Goal: Task Accomplishment & Management: Complete application form

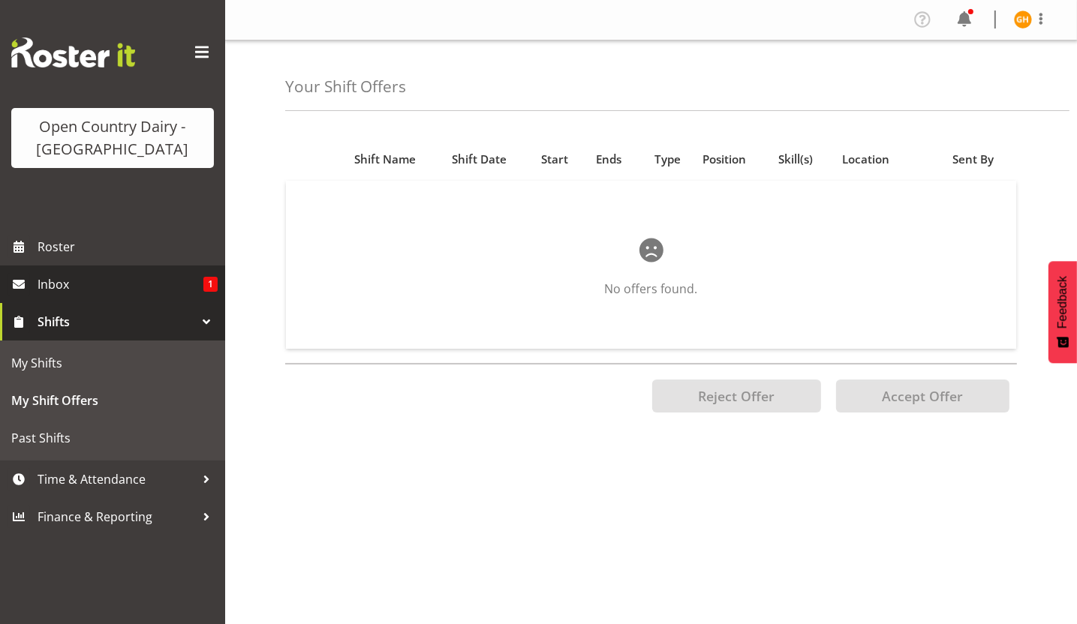
click at [135, 289] on span "Inbox" at bounding box center [121, 284] width 166 height 23
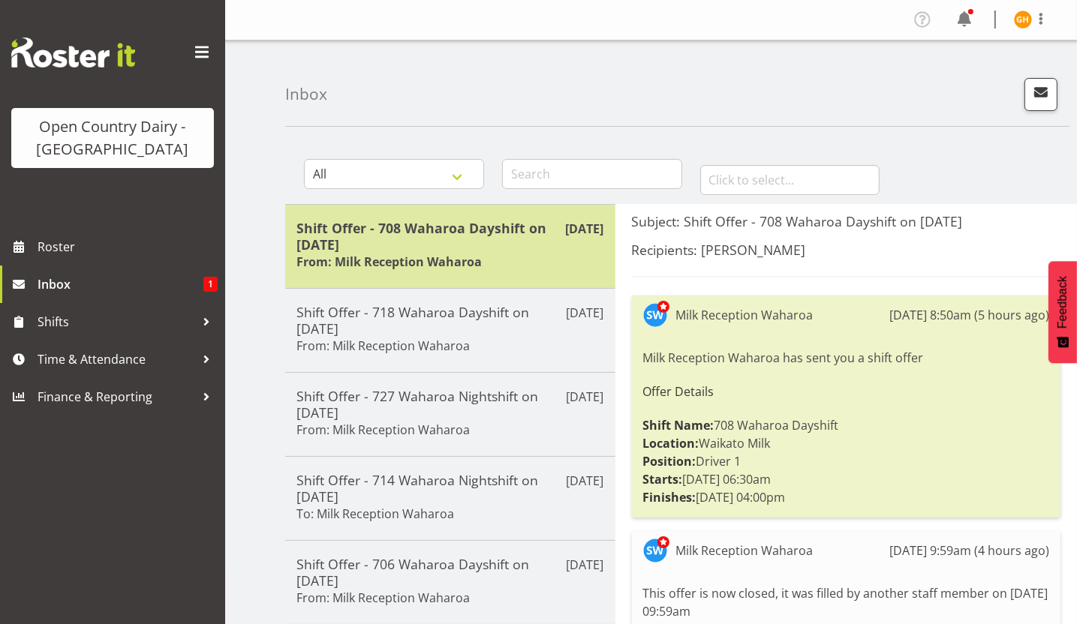
click at [477, 268] on h6 "From: Milk Reception Waharoa" at bounding box center [388, 261] width 185 height 15
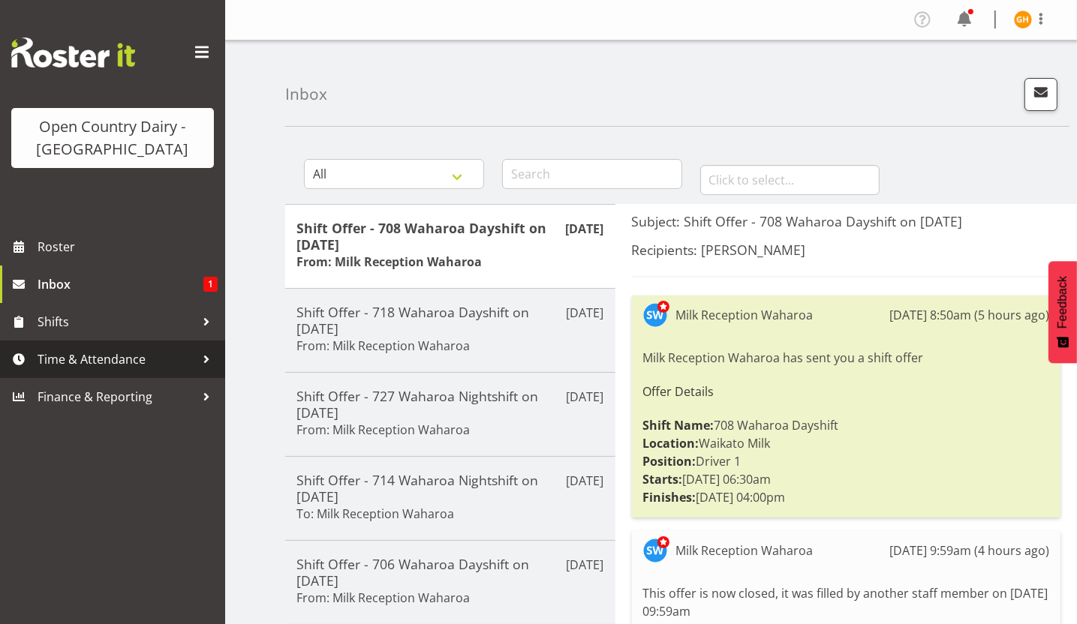
click at [174, 353] on span "Time & Attendance" at bounding box center [117, 359] width 158 height 23
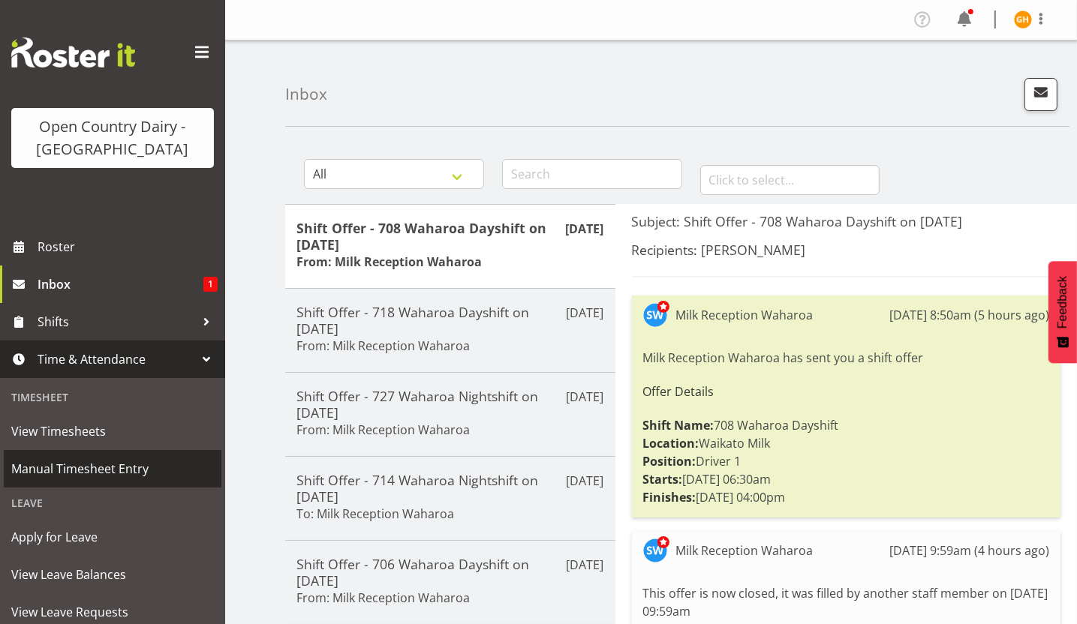
click at [145, 472] on span "Manual Timesheet Entry" at bounding box center [112, 469] width 203 height 23
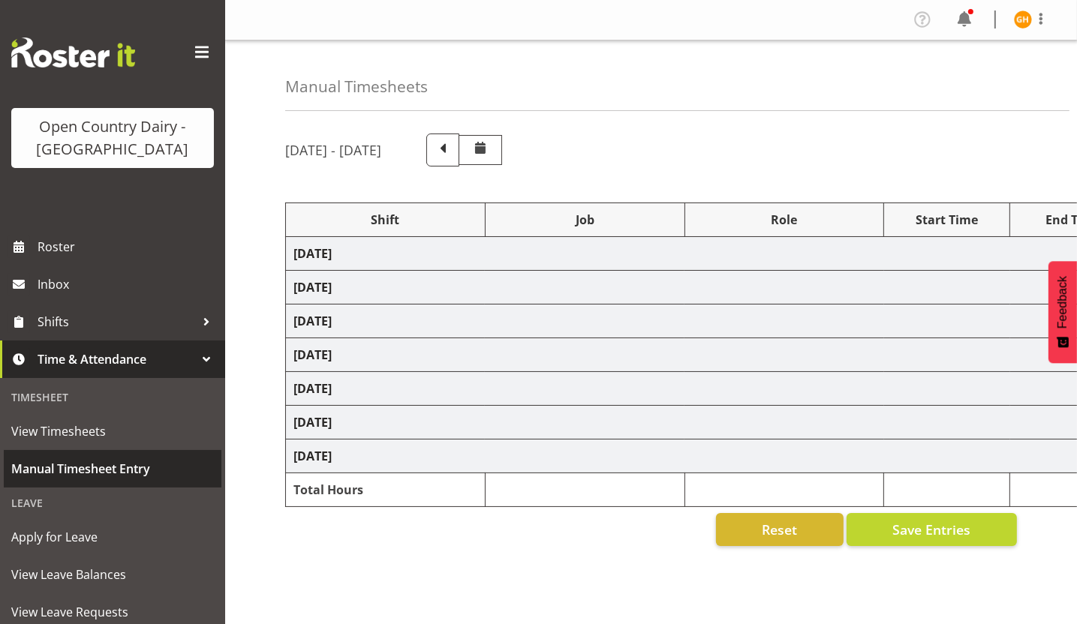
select select "78931"
select select "78990"
select select "78971"
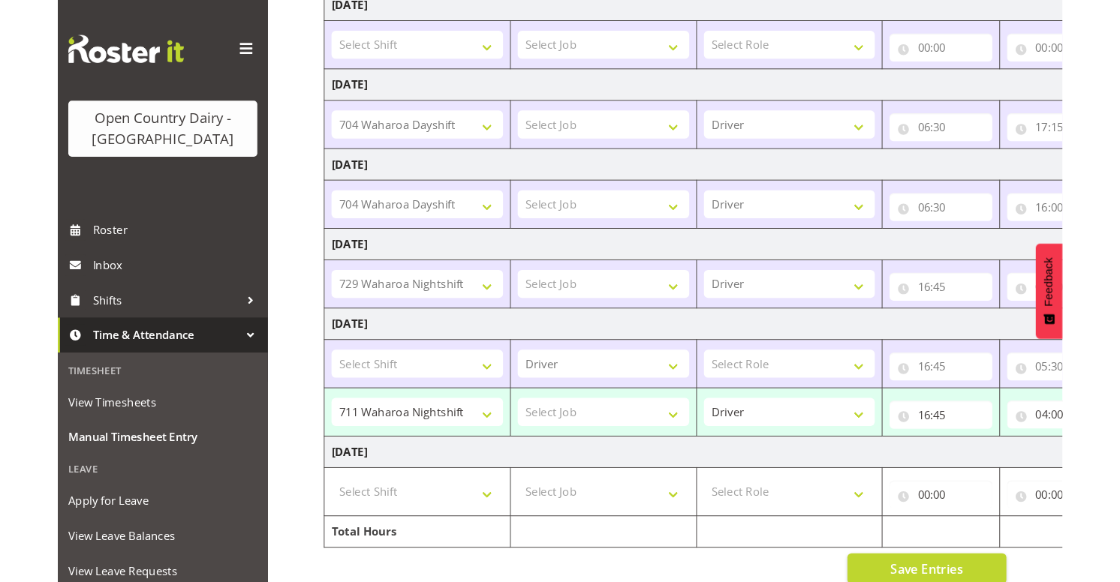
scroll to position [333, 0]
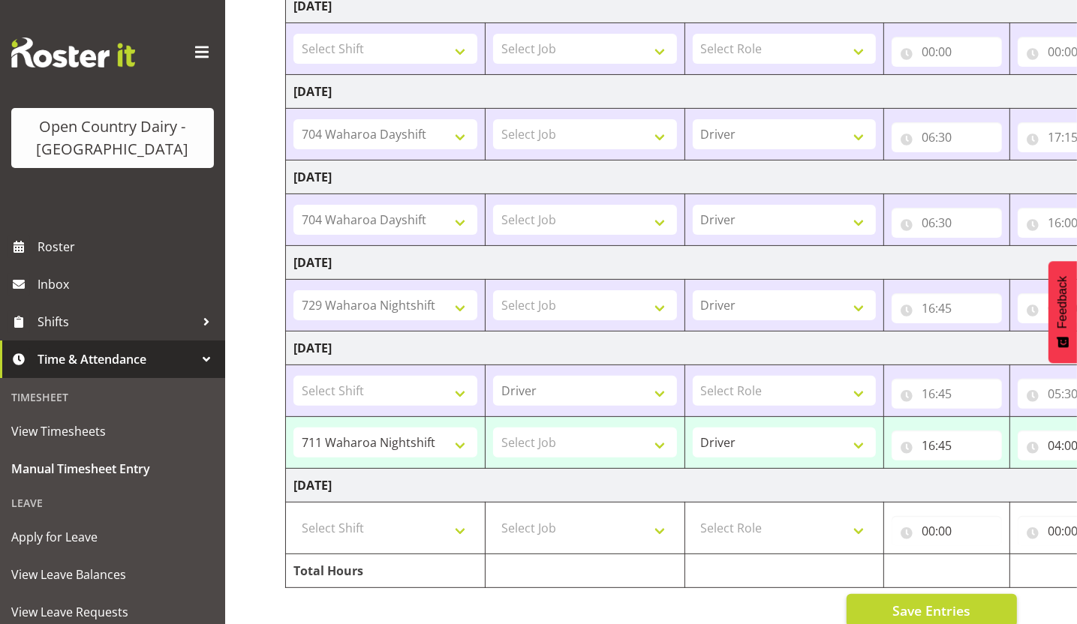
drag, startPoint x: 841, startPoint y: 456, endPoint x: 575, endPoint y: 499, distance: 270.0
click at [575, 499] on tbody "Monday 18th August 2025 Select Shift 701 Horotiu Dayshift 701 Horotiu Nightshif…" at bounding box center [811, 246] width 1050 height 684
click at [1060, 451] on input "04:00" at bounding box center [1073, 446] width 110 height 30
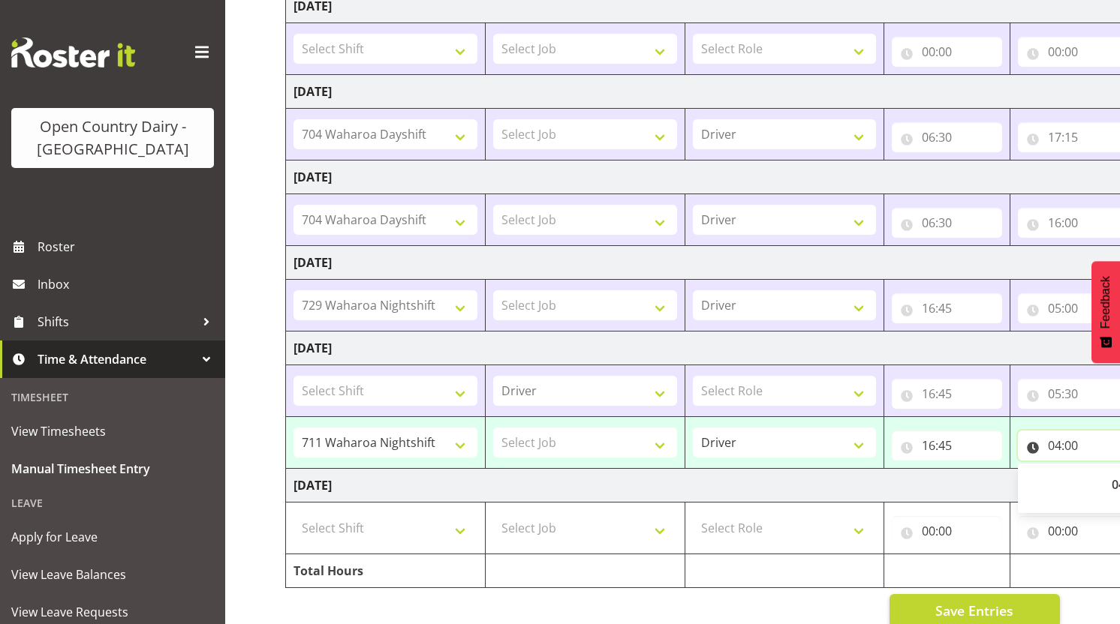
click at [1063, 443] on input "04:00" at bounding box center [1073, 446] width 110 height 30
drag, startPoint x: 1096, startPoint y: 582, endPoint x: 1099, endPoint y: 621, distance: 39.1
click at [1076, 621] on div "August 18th - August 24th 2025 Shift Job Role Start Time End Time 201 202 Total…" at bounding box center [702, 214] width 835 height 850
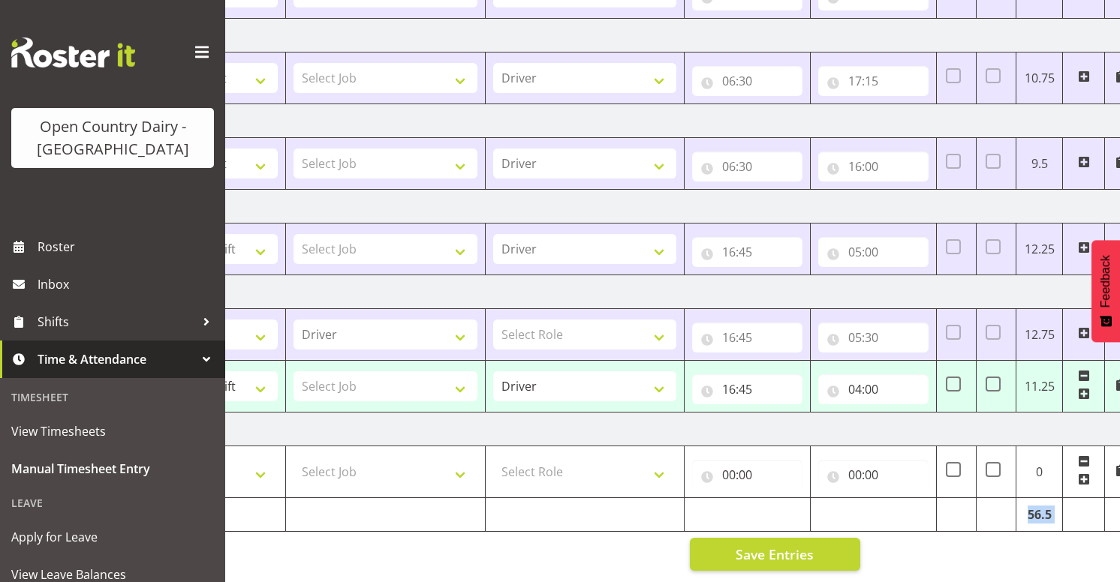
scroll to position [0, 216]
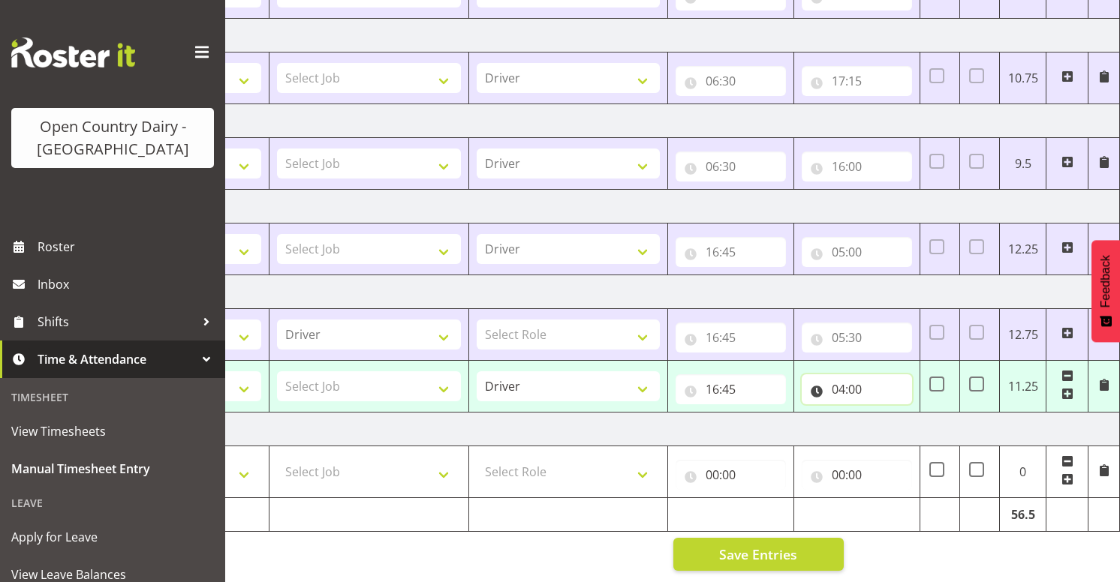
click at [854, 378] on input "04:00" at bounding box center [857, 390] width 110 height 30
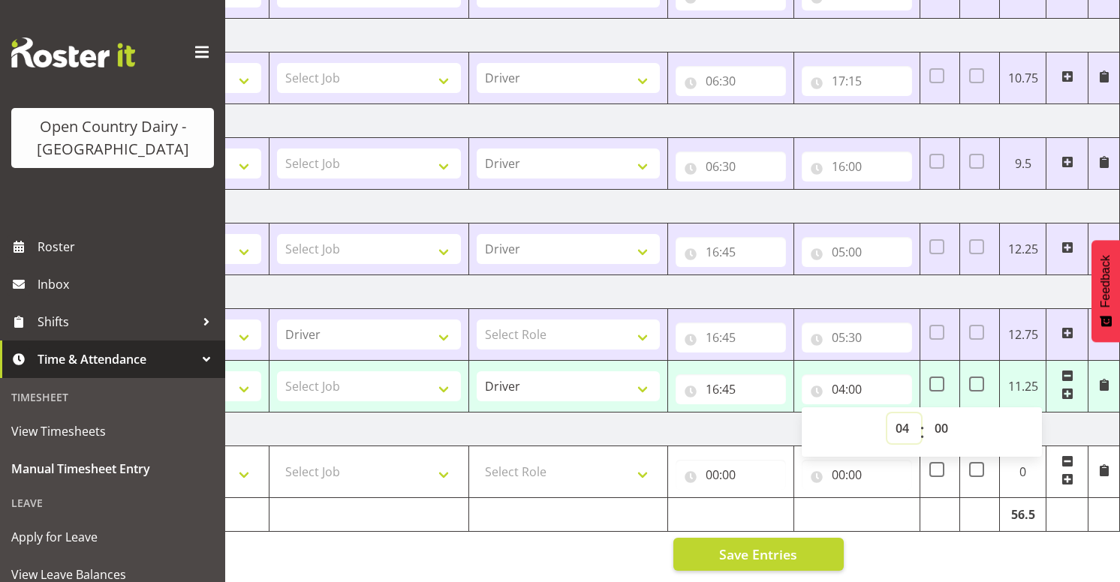
click at [904, 423] on select "00 01 02 03 04 05 06 07 08 09 10 11 12 13 14 15 16 17 18 19 20 21 22 23" at bounding box center [904, 429] width 34 height 30
select select "5"
click at [887, 414] on select "00 01 02 03 04 05 06 07 08 09 10 11 12 13 14 15 16 17 18 19 20 21 22 23" at bounding box center [904, 429] width 34 height 30
type input "05:00"
click at [943, 416] on select "00 01 02 03 04 05 06 07 08 09 10 11 12 13 14 15 16 17 18 19 20 21 22 23 24 25 2…" at bounding box center [943, 429] width 34 height 30
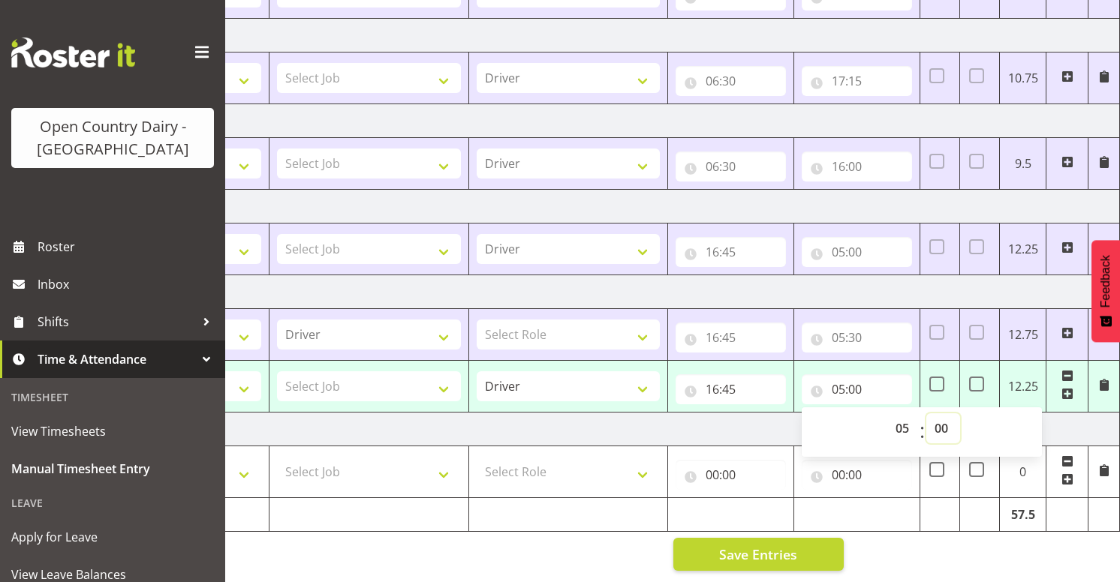
click at [941, 417] on select "00 01 02 03 04 05 06 07 08 09 10 11 12 13 14 15 16 17 18 19 20 21 22 23 24 25 2…" at bounding box center [943, 429] width 34 height 30
select select "30"
click at [926, 414] on select "00 01 02 03 04 05 06 07 08 09 10 11 12 13 14 15 16 17 18 19 20 21 22 23 24 25 2…" at bounding box center [943, 429] width 34 height 30
type input "05:30"
click at [760, 546] on span "Save Entries" at bounding box center [758, 555] width 78 height 20
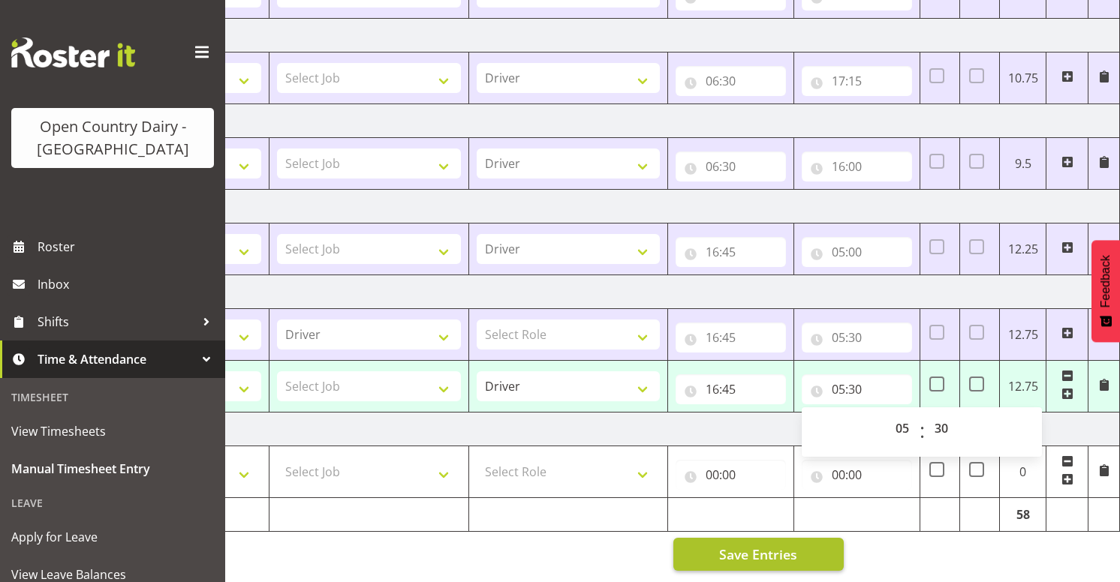
scroll to position [0, 204]
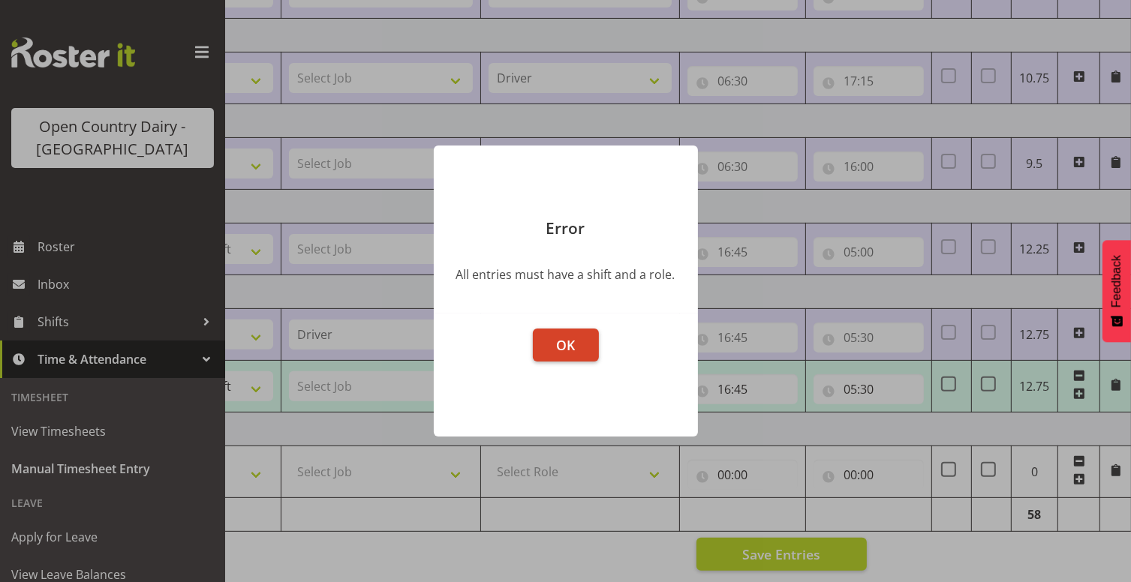
click at [575, 349] on button "OK" at bounding box center [566, 345] width 66 height 33
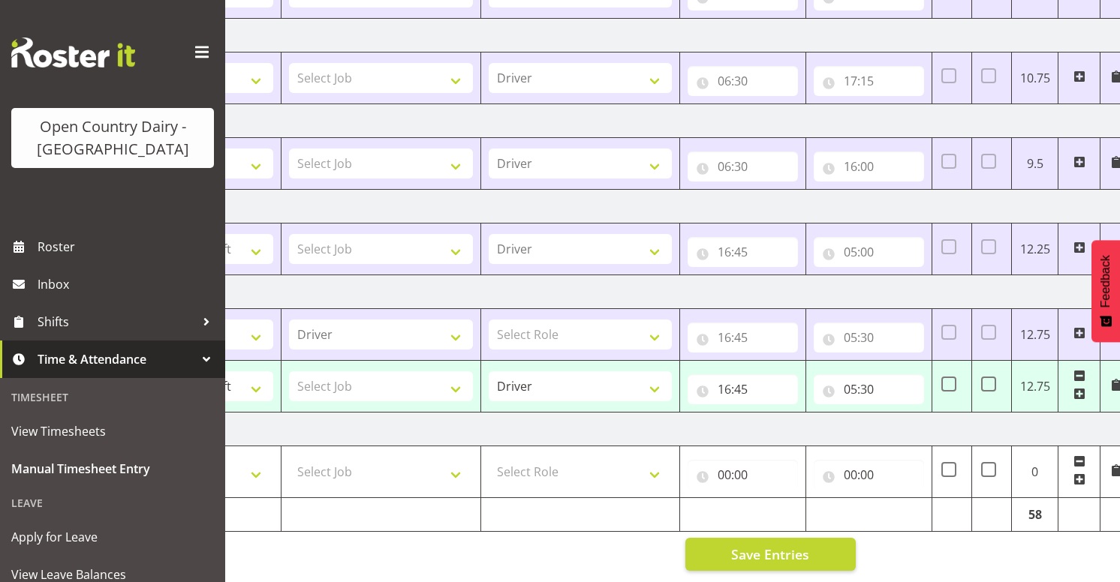
click at [737, 332] on div "16:45 00 01 02 03 04 05 06 07 08 09 10 11 12 13 14 15 16 17 18 19 20 21 22 23 :…" at bounding box center [742, 338] width 110 height 30
click at [757, 334] on div "16:45 00 01 02 03 04 05 06 07 08 09 10 11 12 13 14 15 16 17 18 19 20 21 22 23 :…" at bounding box center [742, 338] width 110 height 30
click at [738, 377] on input "16:45" at bounding box center [742, 390] width 110 height 30
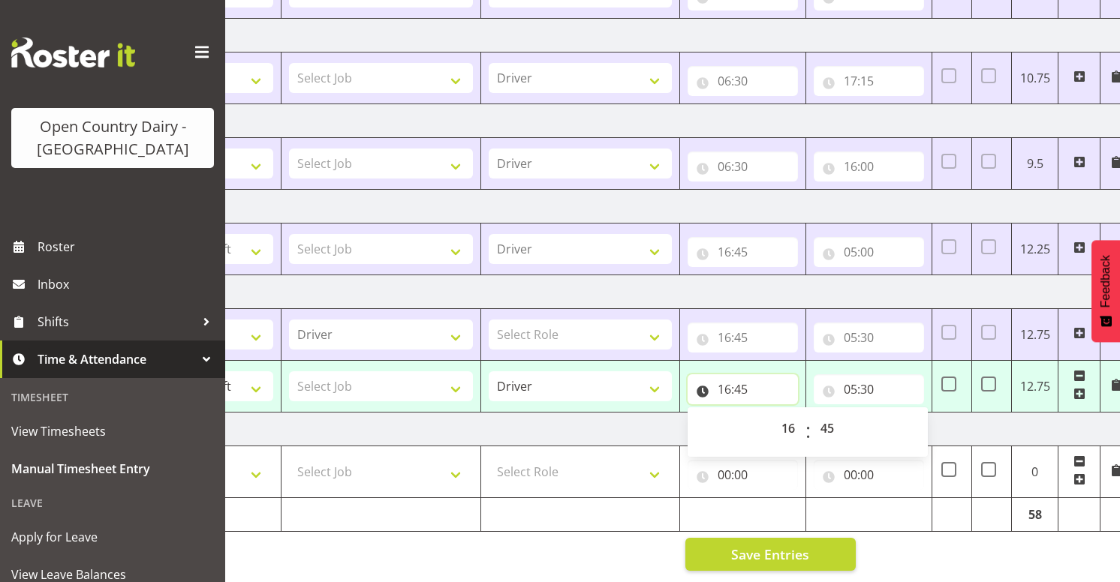
click at [711, 380] on input "16:45" at bounding box center [742, 390] width 110 height 30
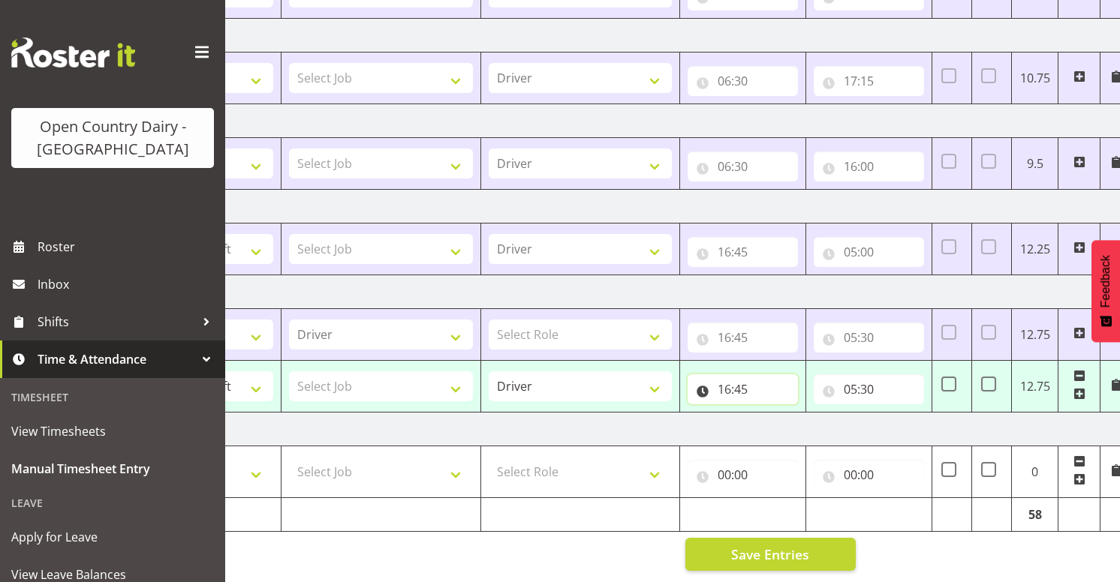
click at [711, 380] on input "16:45" at bounding box center [742, 390] width 110 height 30
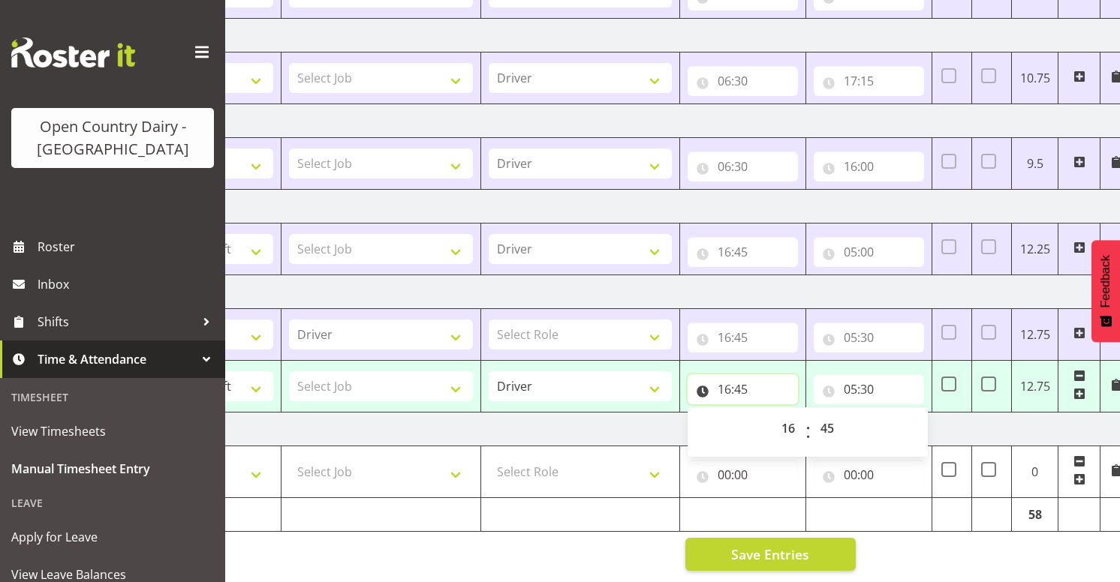
click at [702, 380] on input "16:45" at bounding box center [742, 390] width 110 height 30
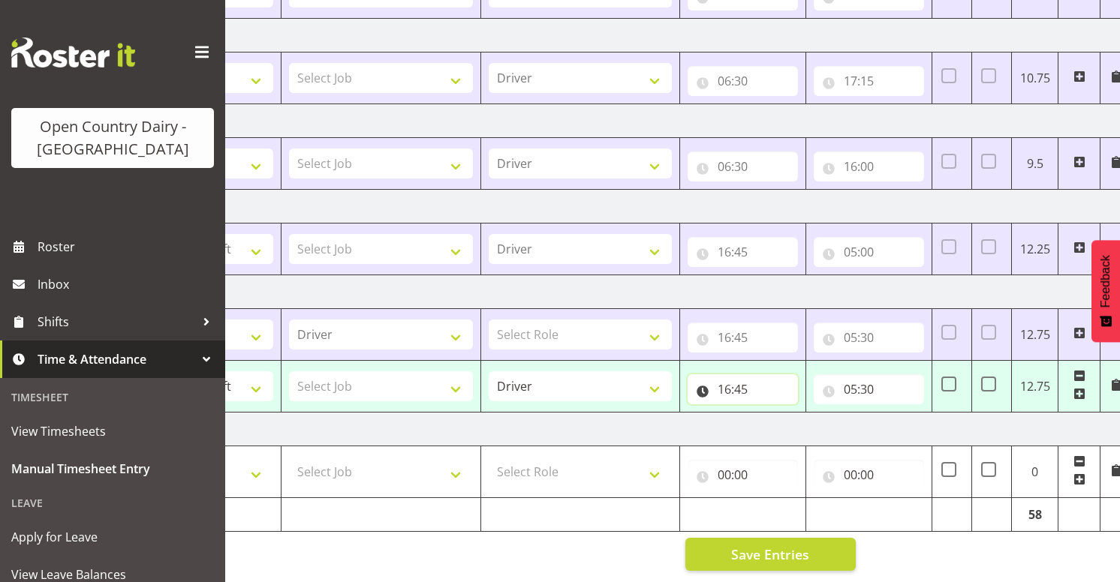
click at [702, 380] on input "16:45" at bounding box center [742, 390] width 110 height 30
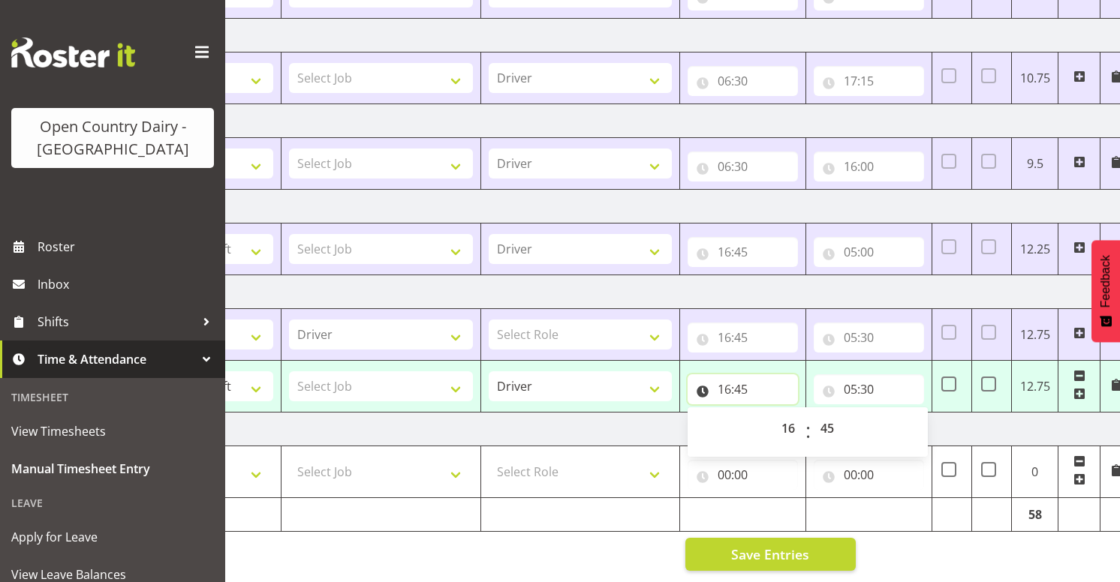
click at [702, 380] on input "16:45" at bounding box center [742, 390] width 110 height 30
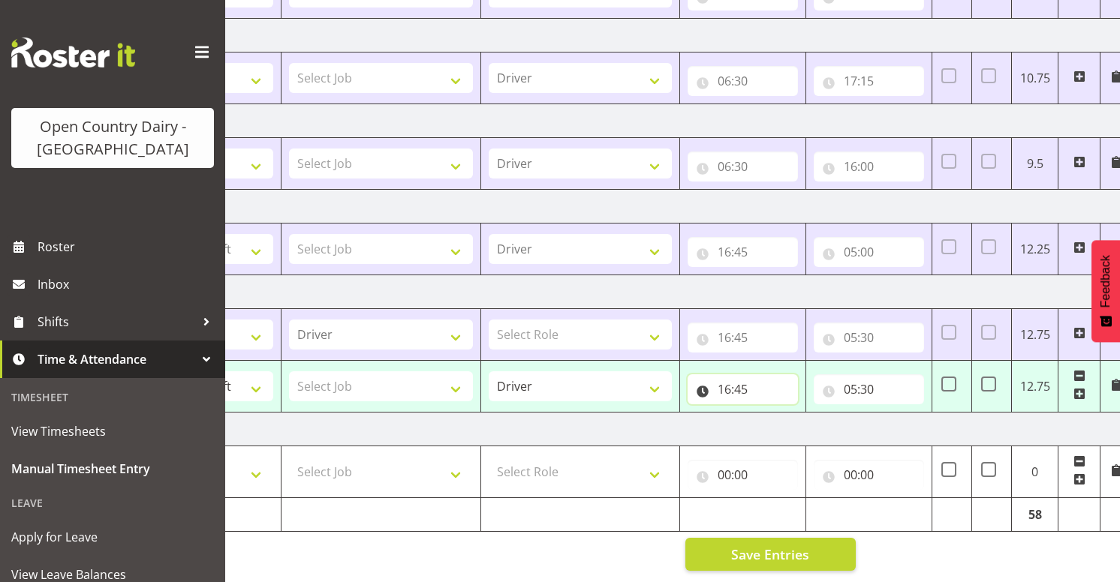
click at [702, 380] on input "16:45" at bounding box center [742, 390] width 110 height 30
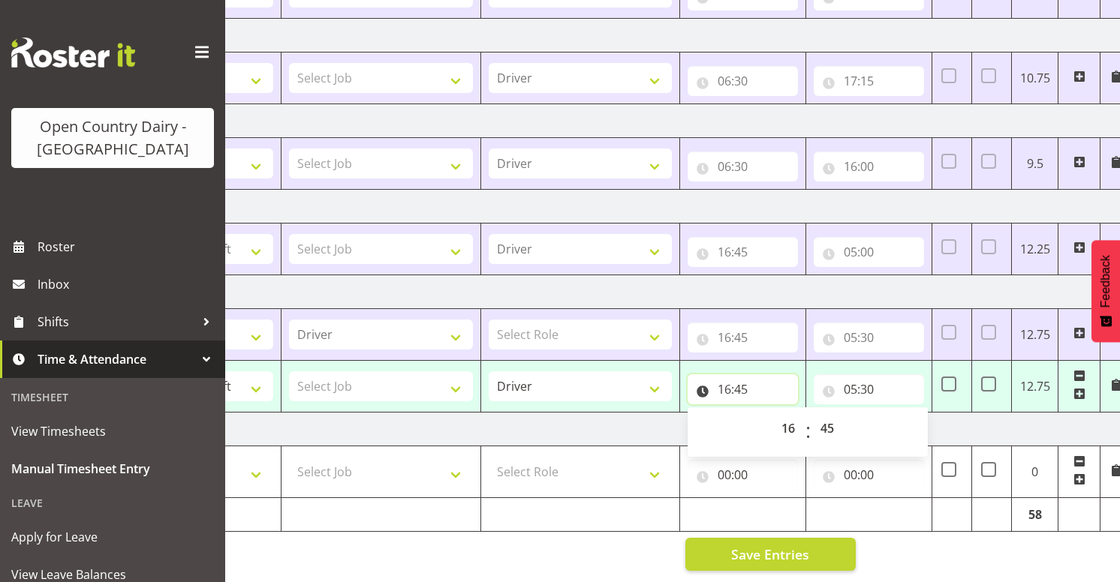
click at [702, 380] on input "16:45" at bounding box center [742, 390] width 110 height 30
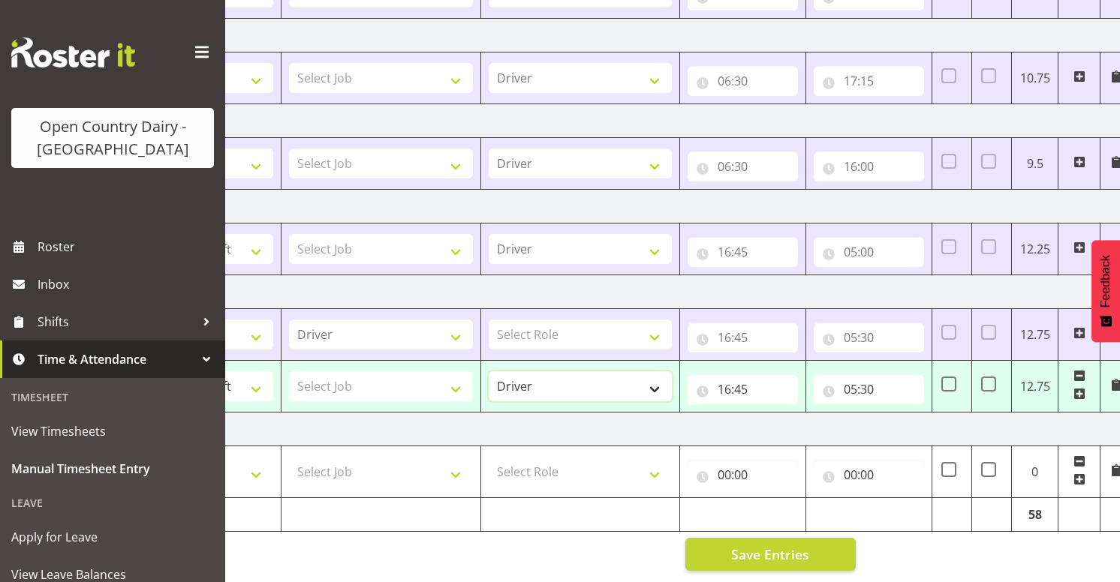
click at [654, 376] on select "Driver Driver Buddy Leave - EOS" at bounding box center [581, 386] width 184 height 30
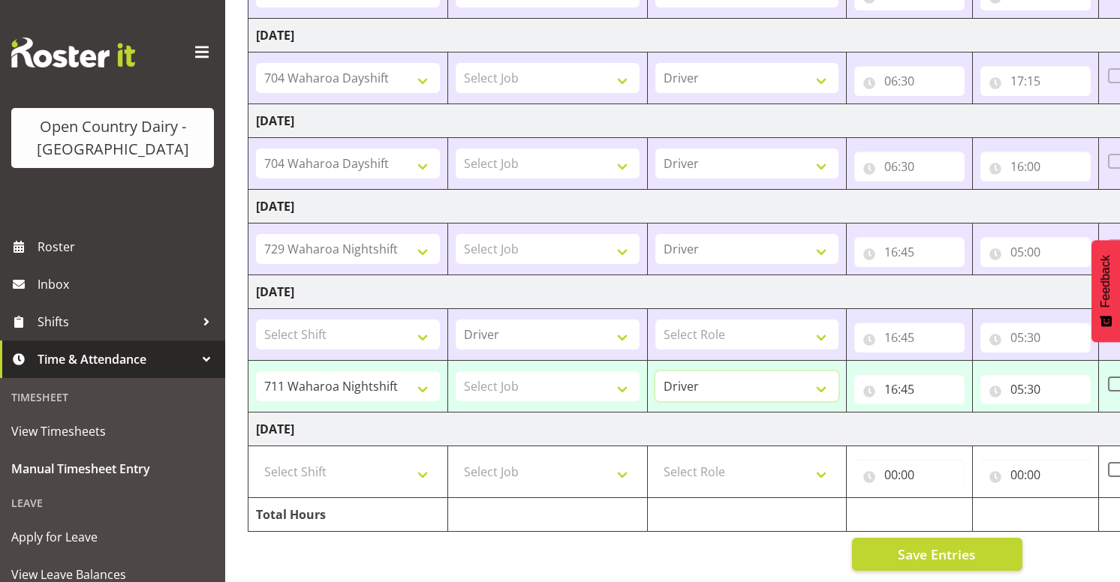
scroll to position [0, 38]
click at [421, 382] on select "701 Horotiu Dayshift 701 Horotiu Nightshift 702 Waharoa Dayshift 702 Waharoa Ni…" at bounding box center [347, 386] width 184 height 30
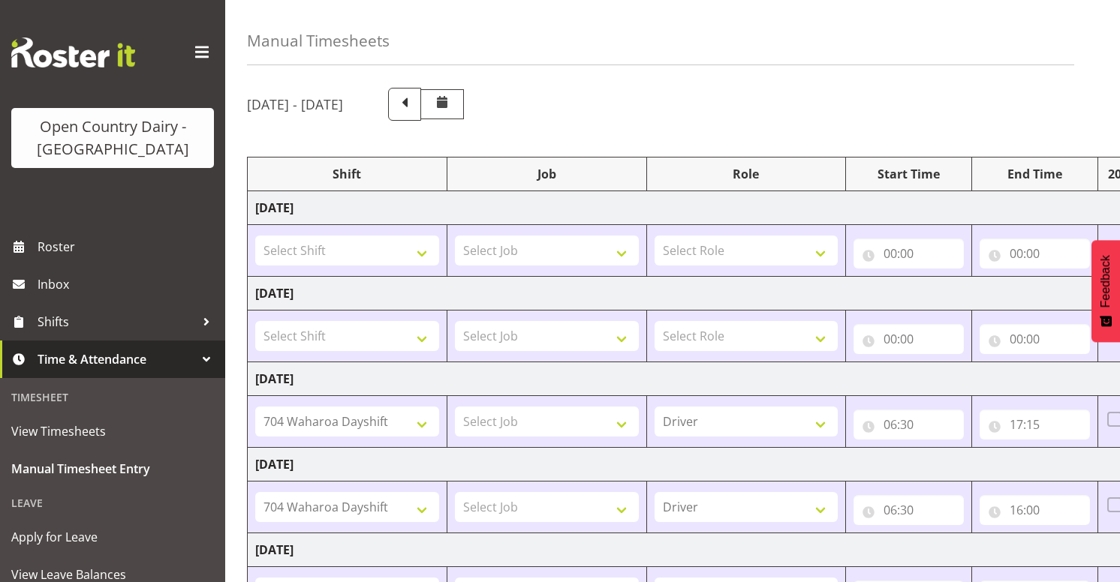
scroll to position [0, 0]
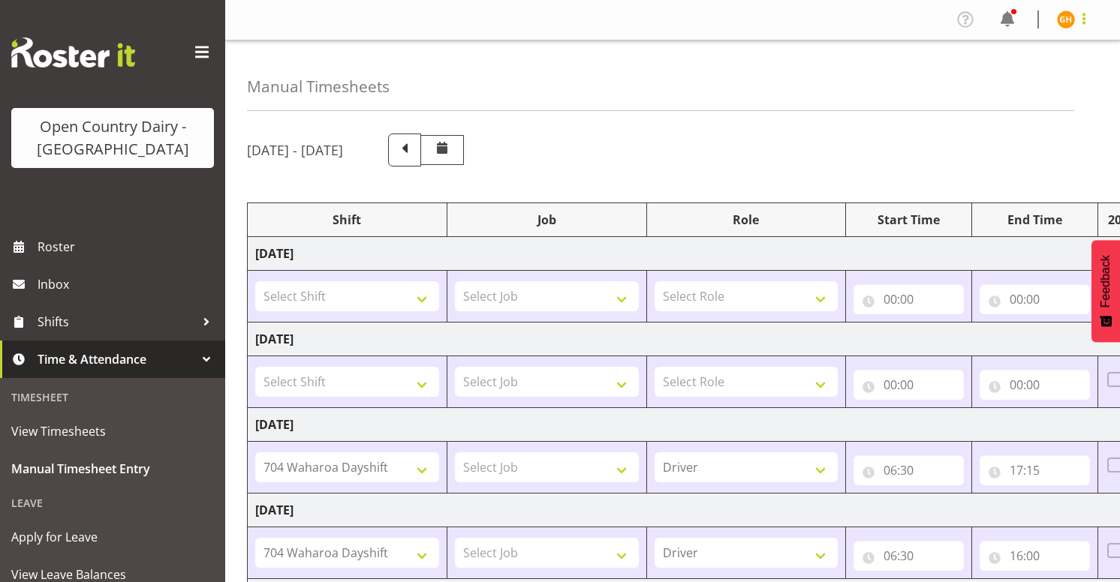
click at [1076, 26] on span at bounding box center [1084, 19] width 18 height 18
click at [1014, 81] on link "Log Out" at bounding box center [1021, 78] width 144 height 27
